Goal: Information Seeking & Learning: Check status

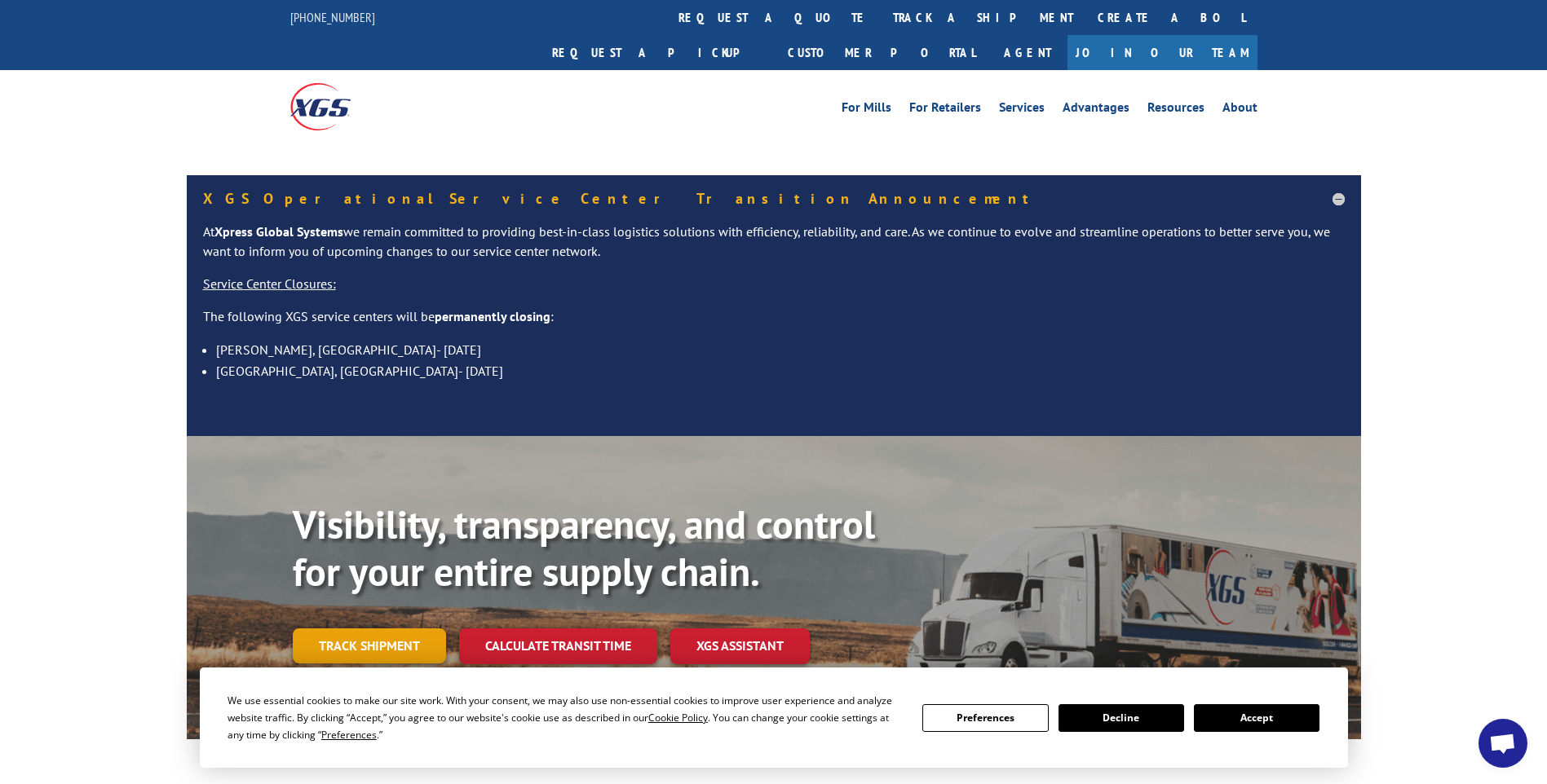
click at [412, 629] on link "Track shipment" at bounding box center [369, 646] width 153 height 34
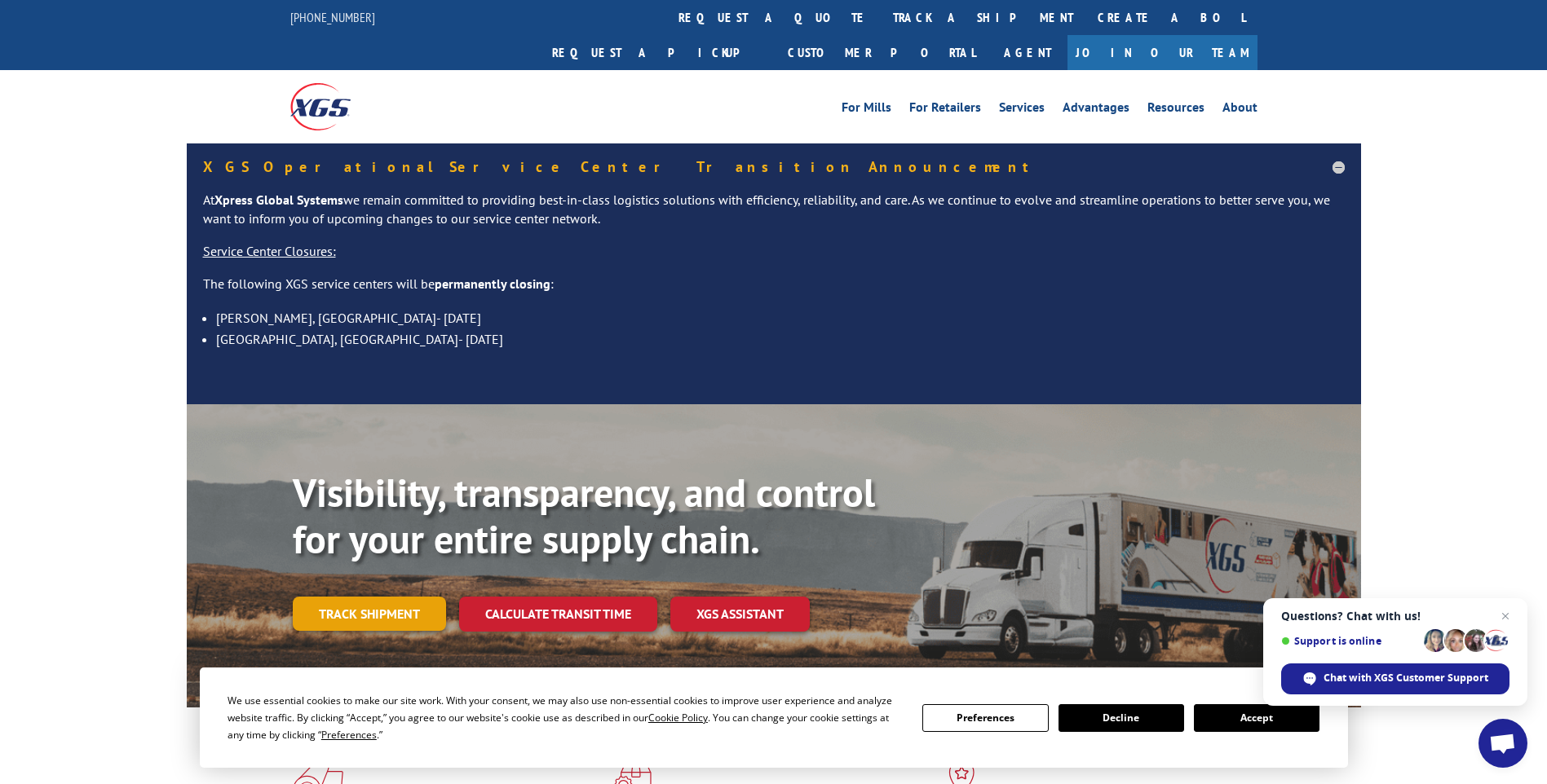
click at [409, 597] on link "Track shipment" at bounding box center [369, 614] width 153 height 34
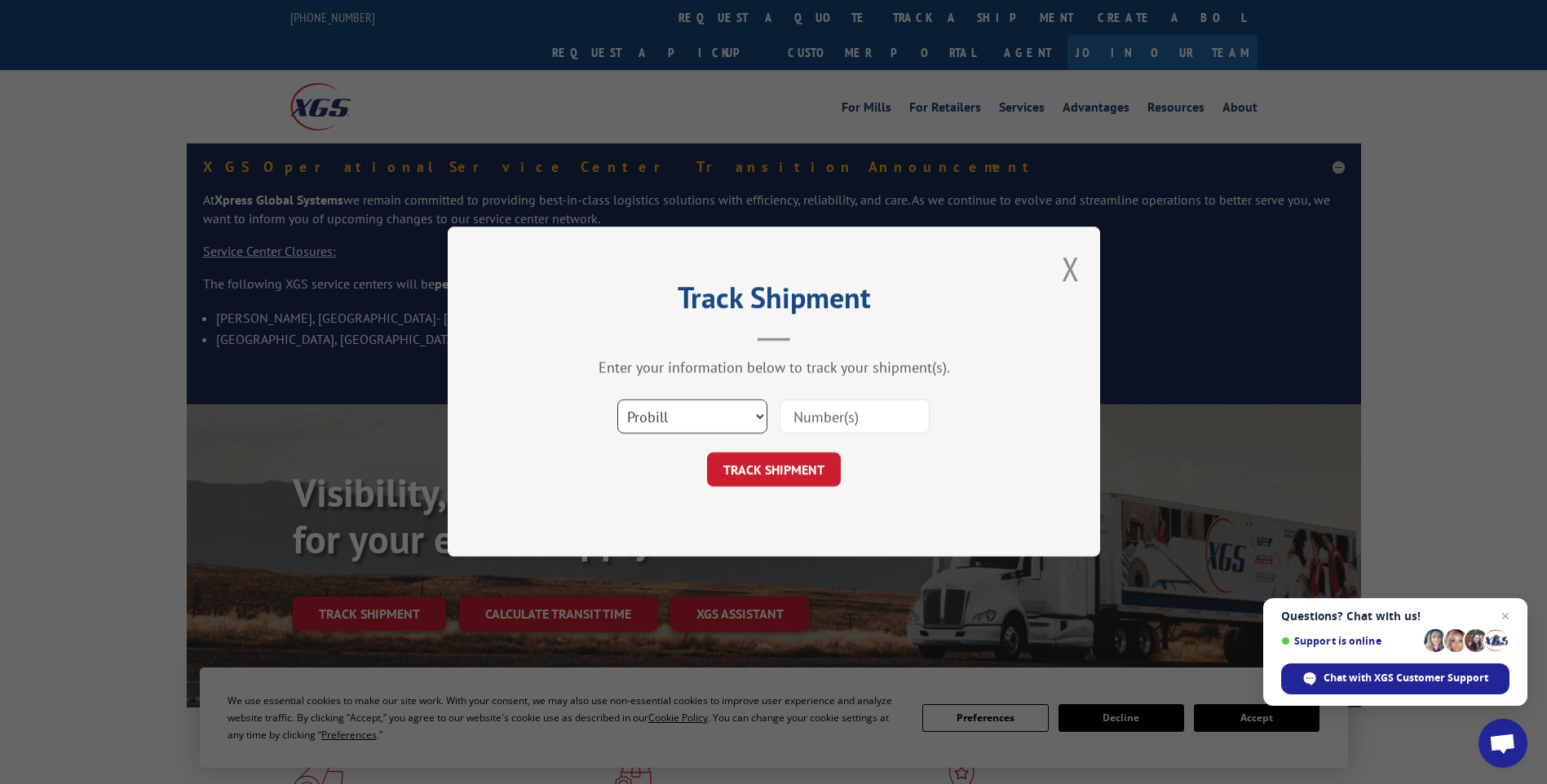
click at [724, 410] on select "Select category... Probill BOL PO" at bounding box center [692, 417] width 150 height 34
select select "bol"
click at [617, 400] on select "Select category... Probill BOL PO" at bounding box center [692, 417] width 150 height 34
click at [794, 417] on input at bounding box center [854, 417] width 150 height 34
type input "445082"
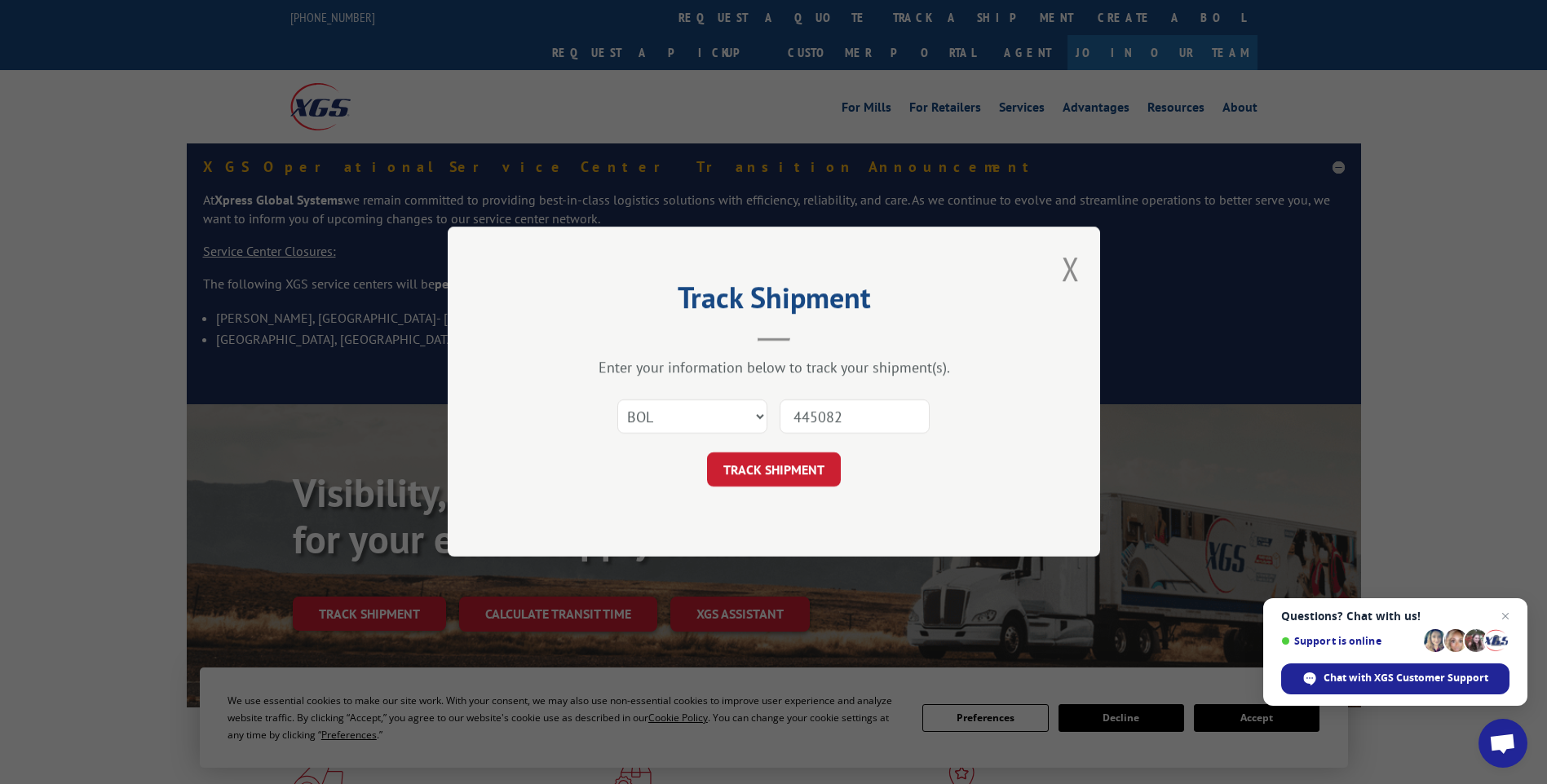
click button "TRACK SHIPMENT" at bounding box center [774, 470] width 134 height 34
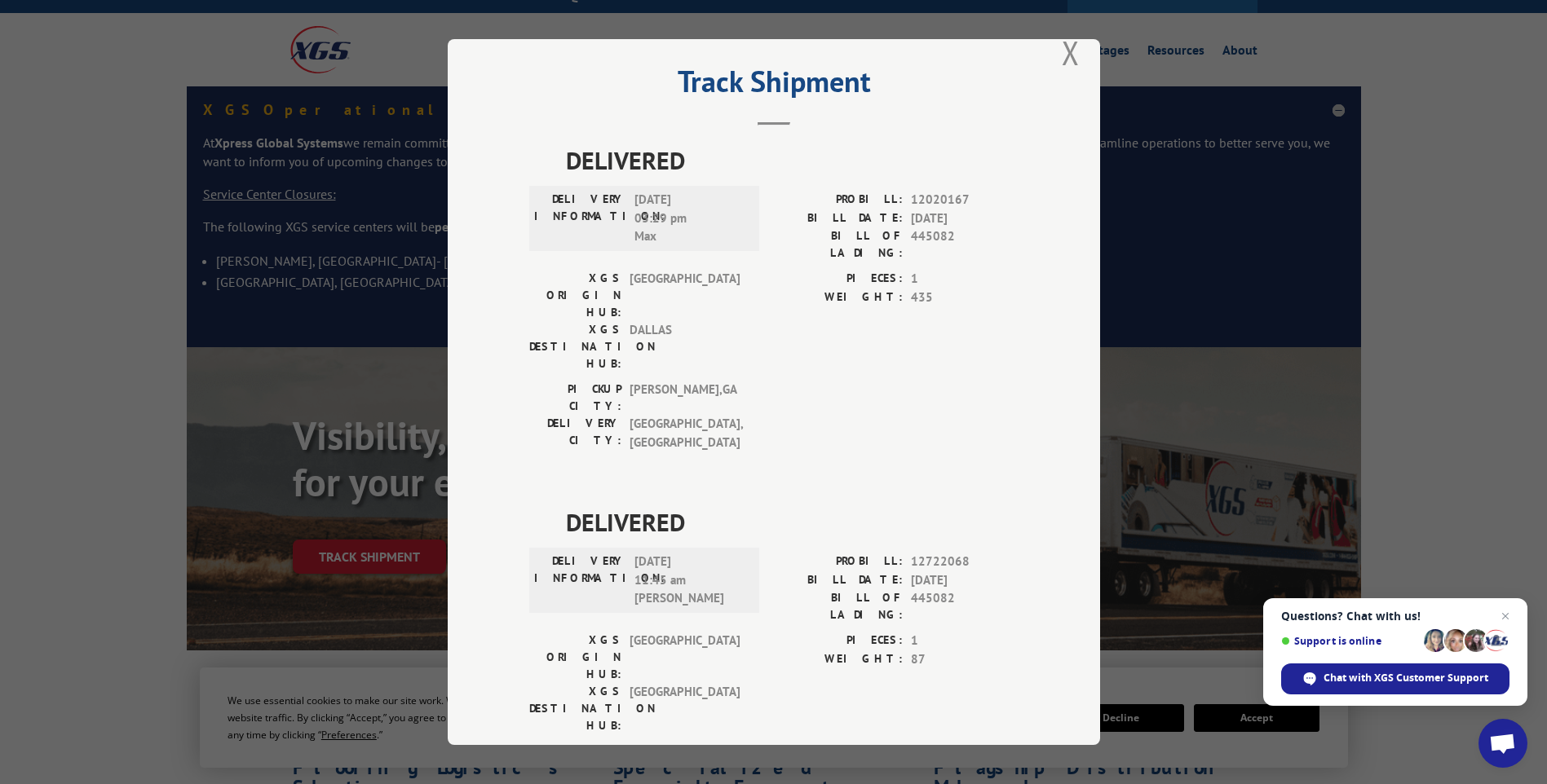
scroll to position [82, 0]
